Goal: Information Seeking & Learning: Understand process/instructions

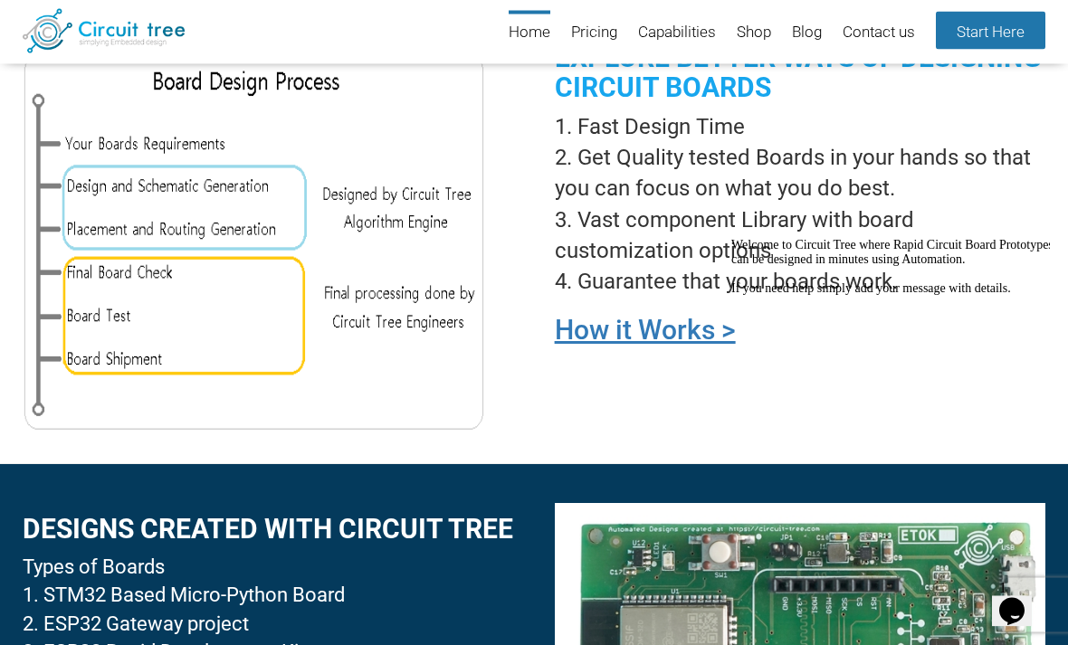
scroll to position [1387, 0]
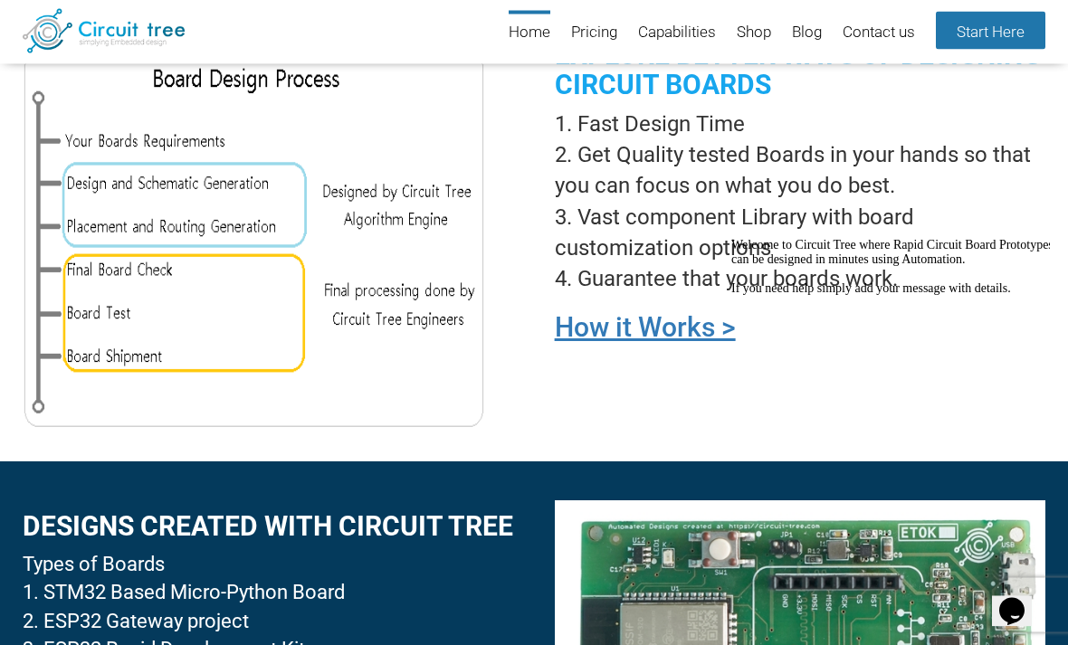
click at [678, 327] on link "How it Works >" at bounding box center [645, 328] width 181 height 32
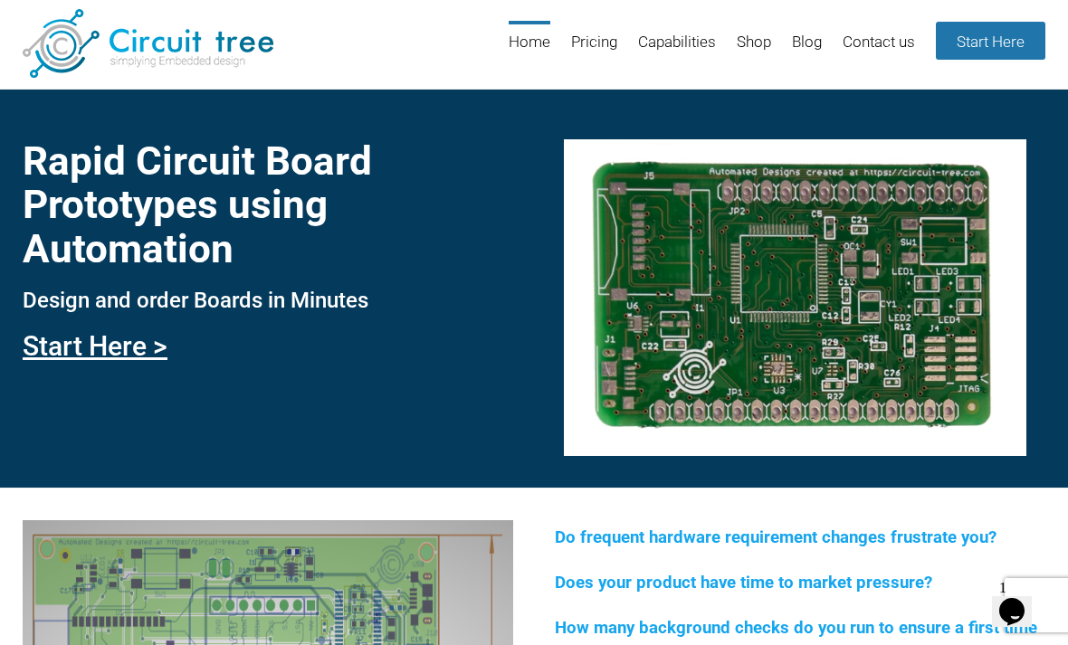
click at [589, 49] on link "Pricing" at bounding box center [594, 50] width 46 height 59
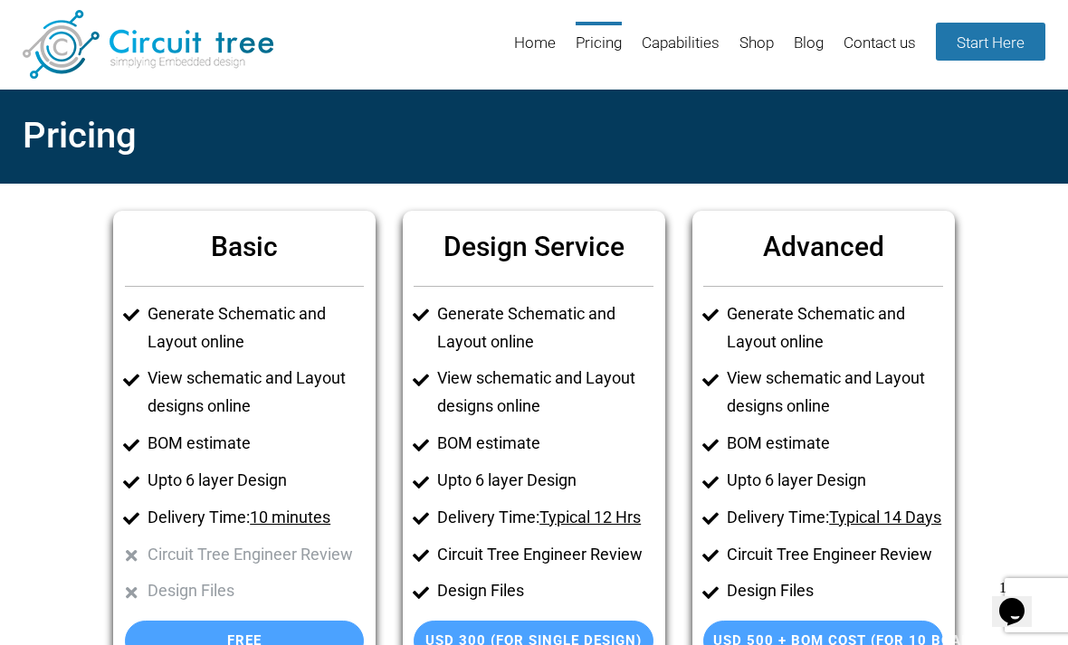
click at [923, 353] on ul "Generate Schematic and Layout online View schematic and Layout designs online B…" at bounding box center [823, 453] width 240 height 306
